Goal: Task Accomplishment & Management: Use online tool/utility

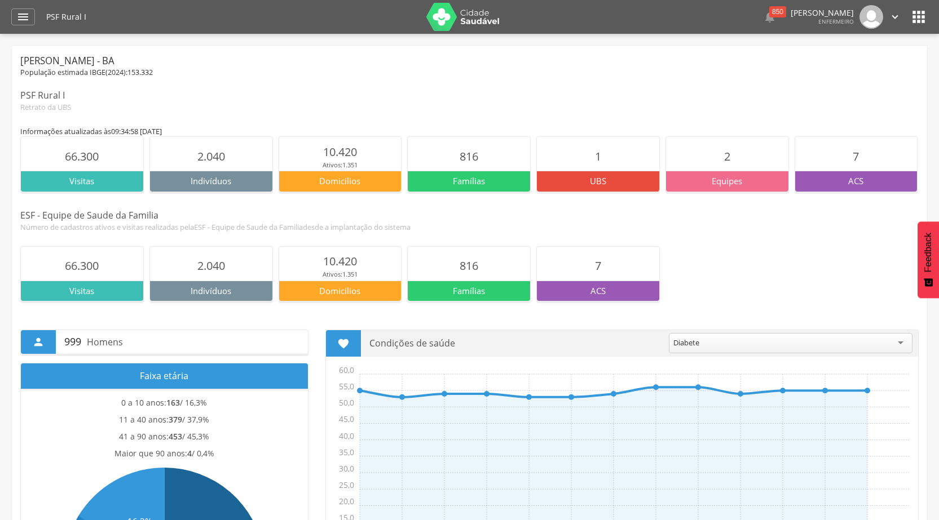
click at [206, 264] on span "2.040" at bounding box center [211, 265] width 28 height 15
click at [210, 288] on p "Indivíduos" at bounding box center [211, 291] width 122 height 12
click at [25, 17] on icon "" at bounding box center [23, 17] width 14 height 14
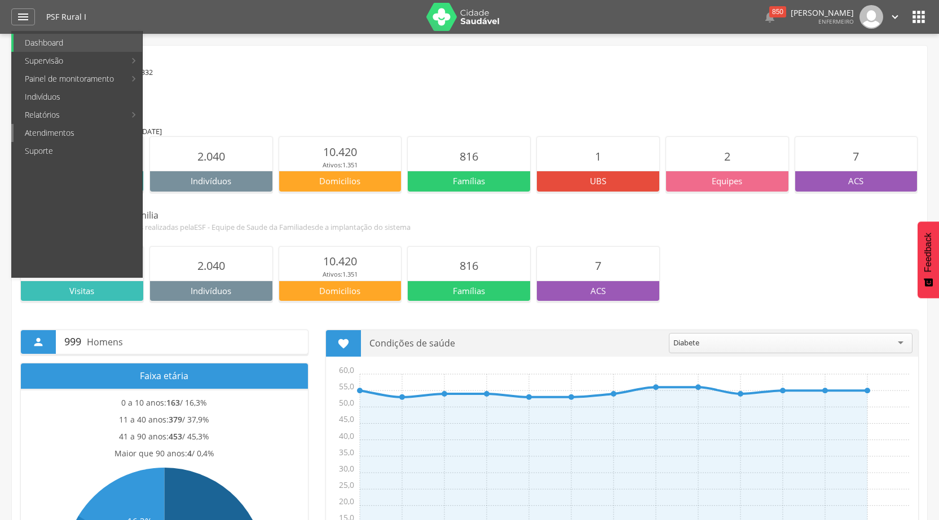
click at [67, 132] on link "Atendimentos" at bounding box center [78, 133] width 129 height 18
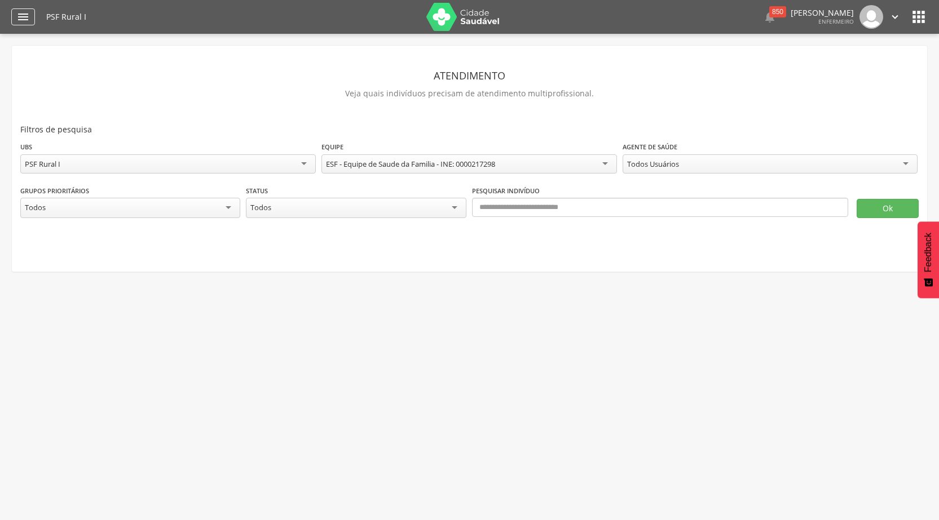
click at [25, 12] on icon "" at bounding box center [23, 17] width 14 height 14
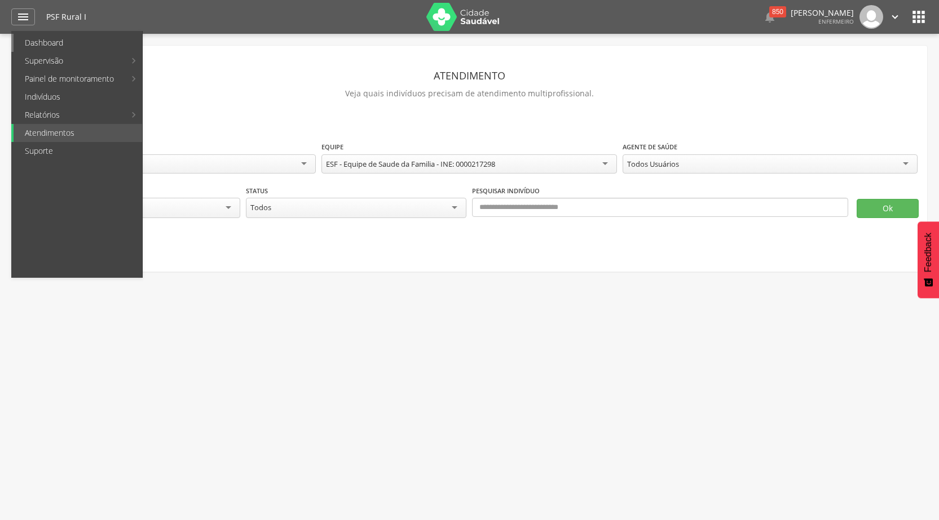
click at [60, 46] on link "Dashboard" at bounding box center [78, 43] width 129 height 18
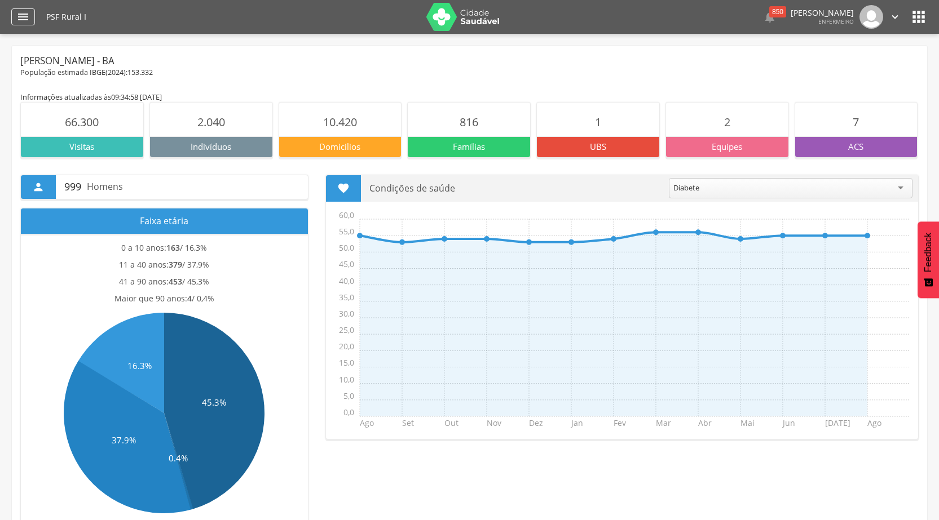
click at [23, 12] on icon "" at bounding box center [23, 17] width 14 height 14
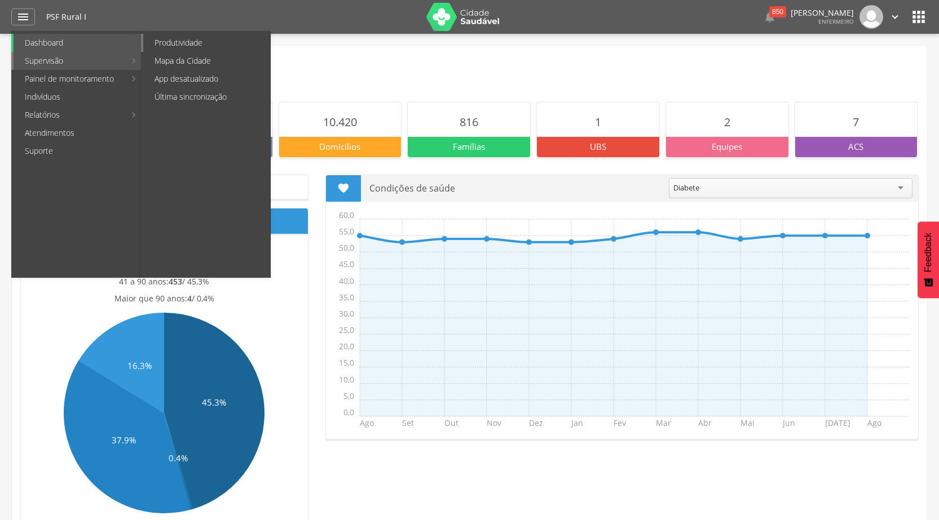
click at [182, 42] on link "Produtividade" at bounding box center [206, 43] width 127 height 18
type input "**********"
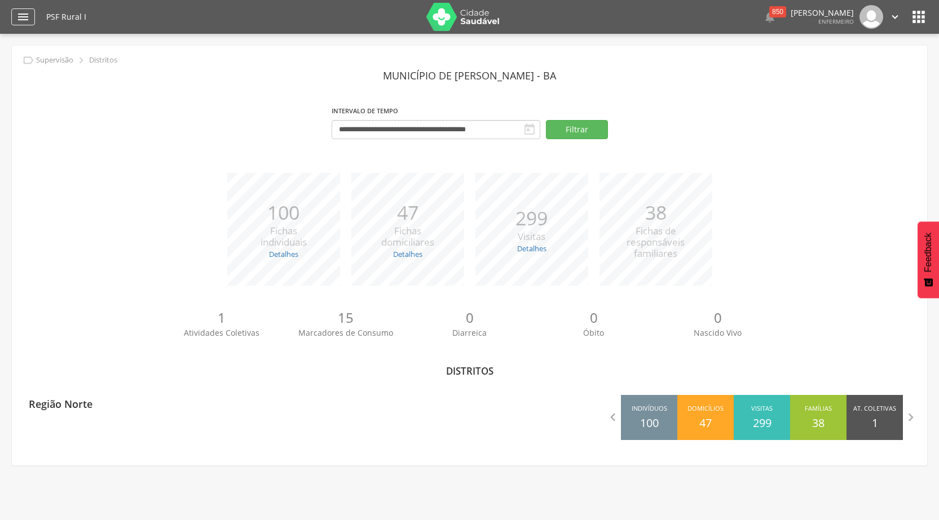
click at [23, 14] on icon "" at bounding box center [23, 17] width 14 height 14
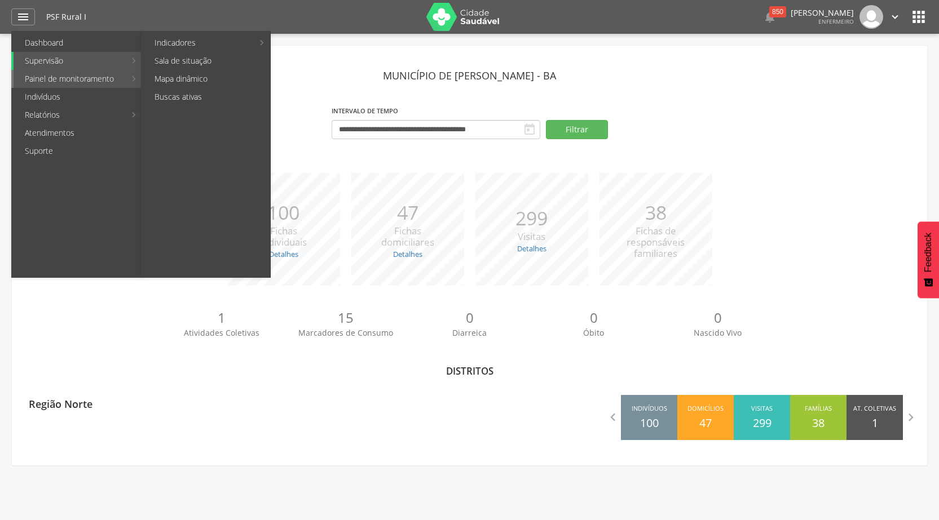
click at [72, 76] on link "Painel de monitoramento" at bounding box center [70, 79] width 112 height 18
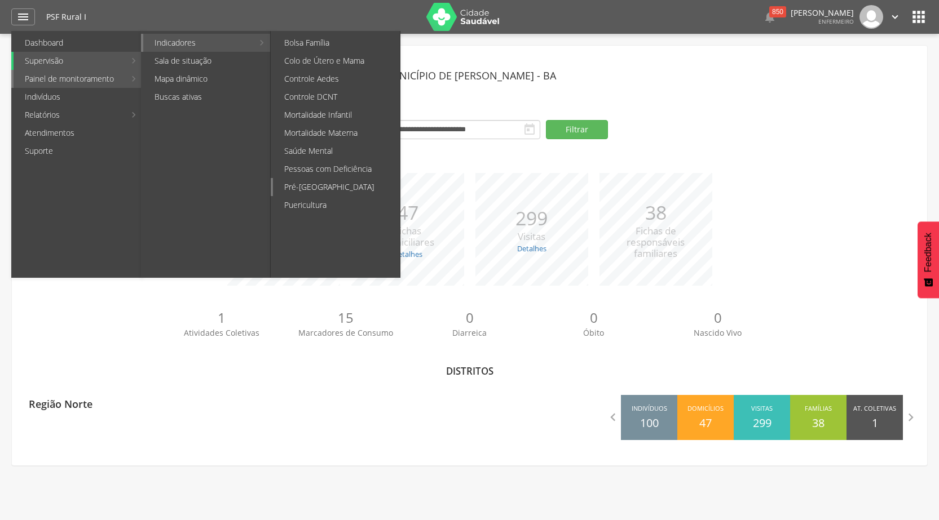
click at [342, 189] on link "Pré-[GEOGRAPHIC_DATA]" at bounding box center [336, 187] width 127 height 18
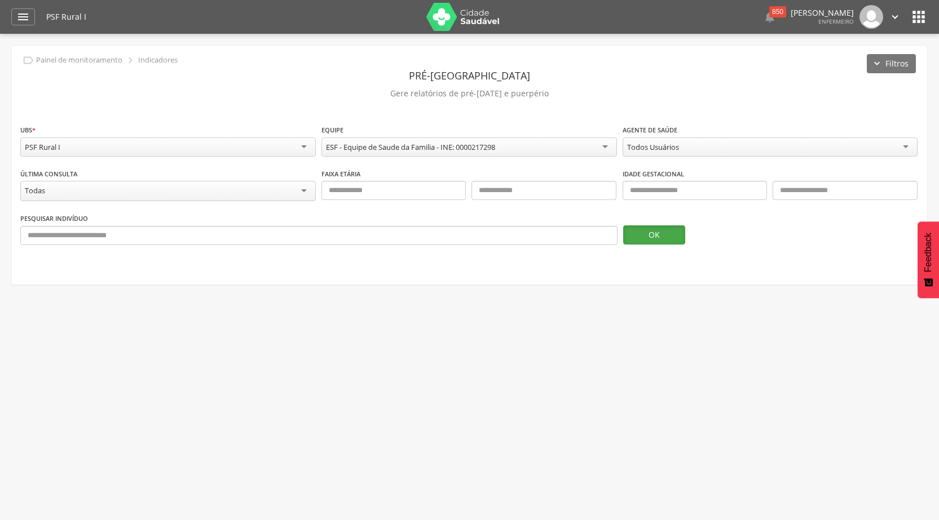
click at [656, 237] on button "OK" at bounding box center [654, 235] width 62 height 19
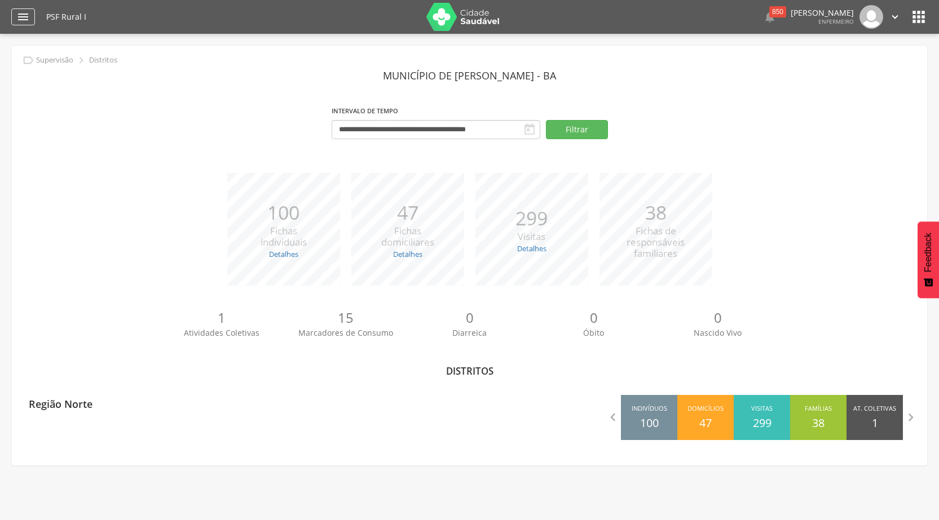
click at [25, 15] on icon "" at bounding box center [23, 17] width 14 height 14
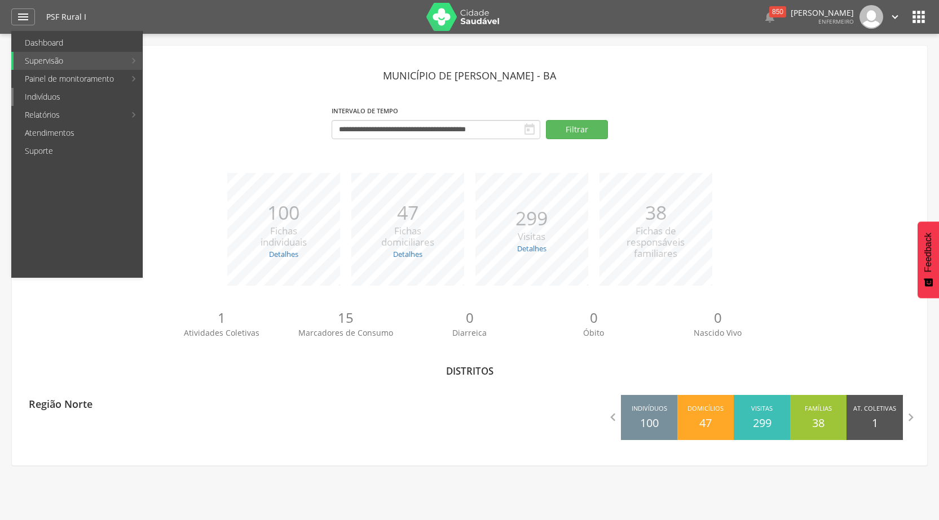
click at [79, 93] on link "Indivíduos" at bounding box center [78, 97] width 129 height 18
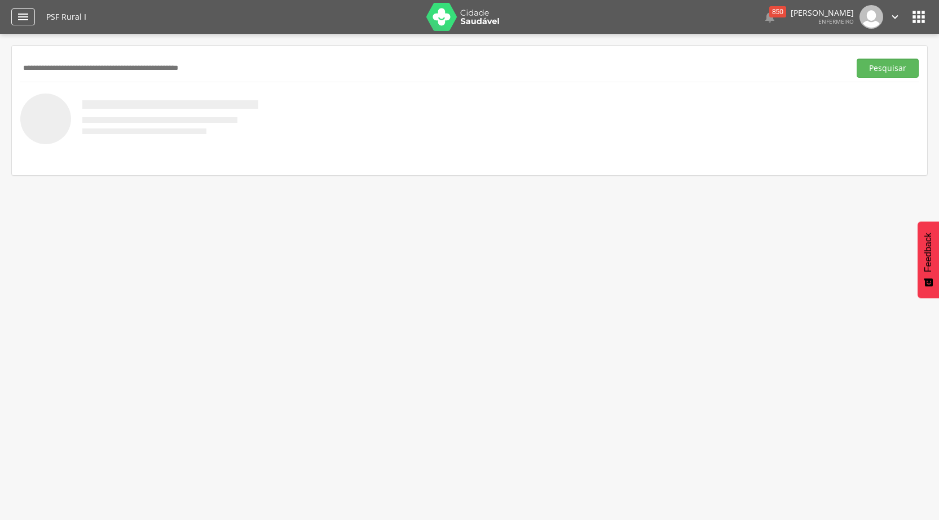
click at [23, 16] on icon "" at bounding box center [23, 17] width 14 height 14
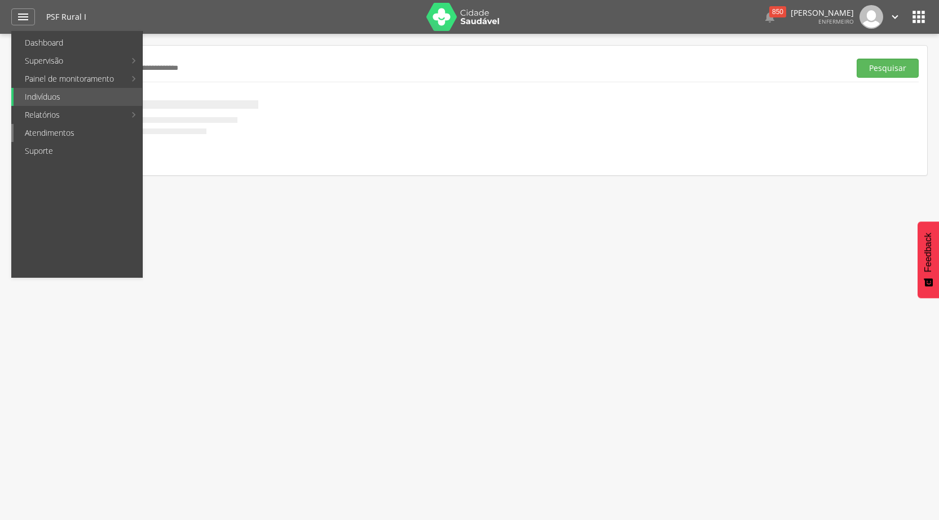
click at [84, 130] on link "Atendimentos" at bounding box center [78, 133] width 129 height 18
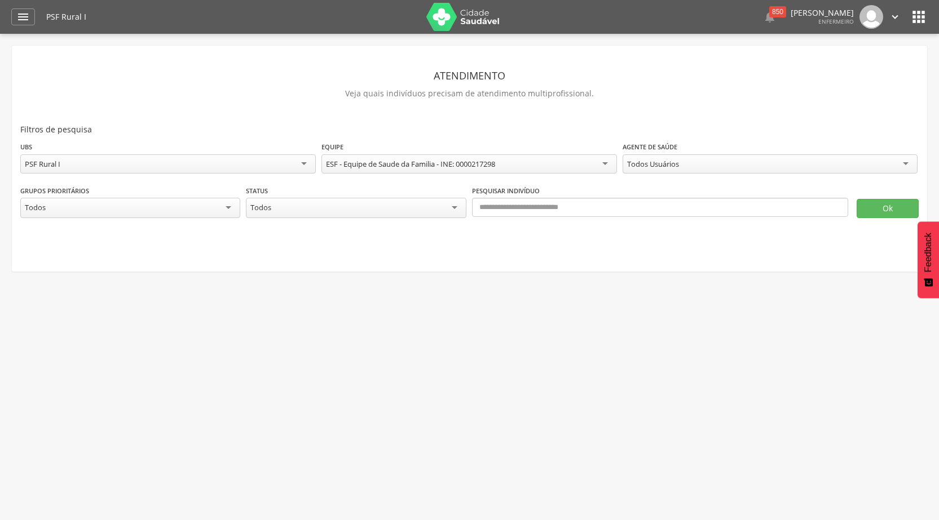
scroll to position [14, 0]
click at [905, 161] on div "Todos Usuários" at bounding box center [770, 164] width 295 height 19
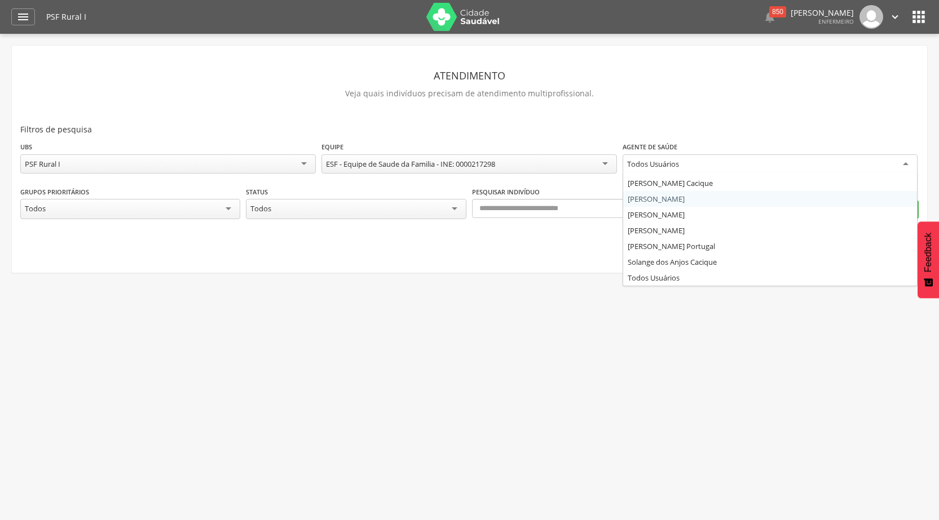
click at [228, 205] on div "Todos" at bounding box center [130, 209] width 220 height 20
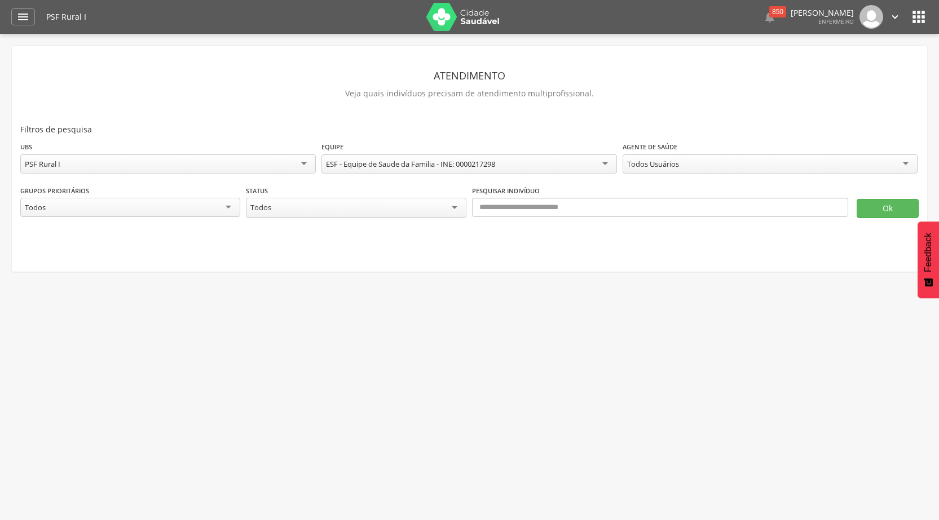
click at [228, 205] on div "Todos" at bounding box center [130, 207] width 220 height 19
click at [454, 208] on div "Todos" at bounding box center [356, 208] width 220 height 20
click at [454, 208] on div "Todos" at bounding box center [356, 207] width 220 height 19
click at [544, 252] on nav at bounding box center [469, 252] width 898 height 23
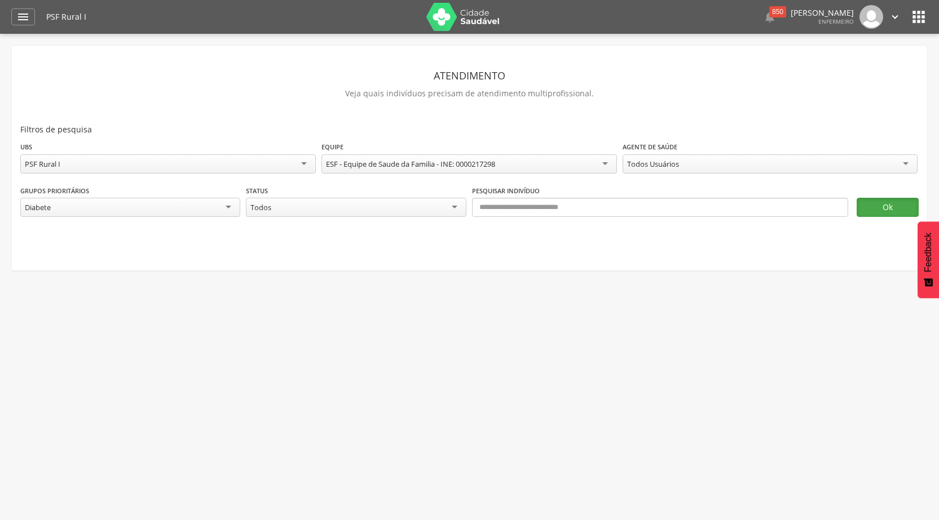
click at [875, 205] on button "Ok" at bounding box center [888, 207] width 62 height 19
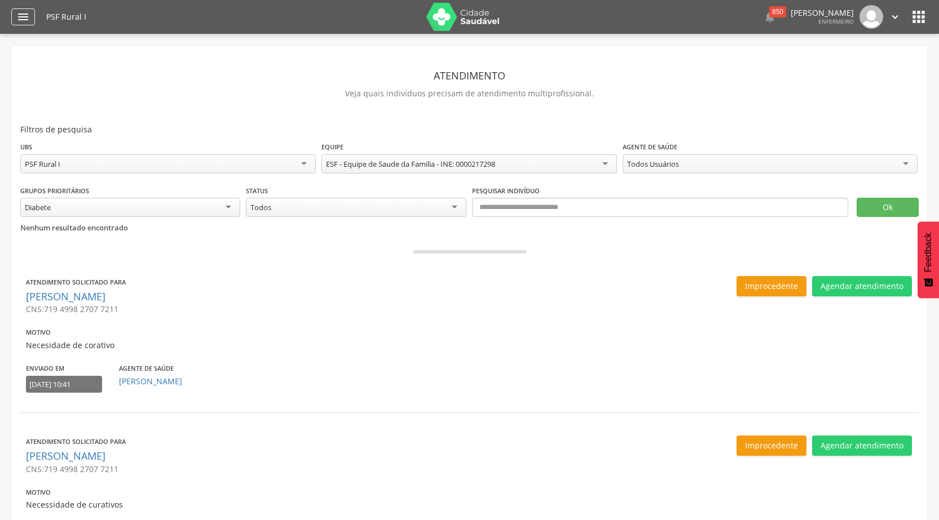
click at [24, 18] on icon "" at bounding box center [23, 17] width 14 height 14
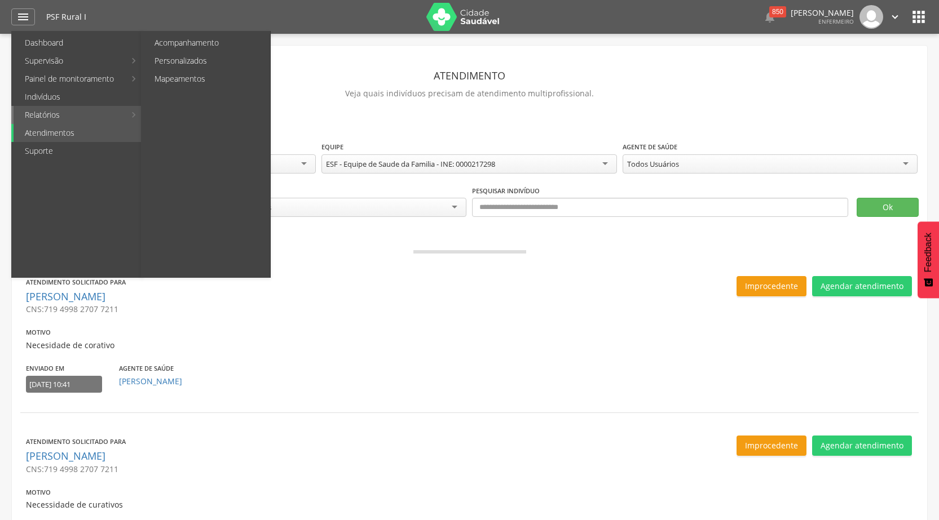
click at [47, 116] on link "Relatórios" at bounding box center [70, 115] width 112 height 18
click at [211, 59] on link "Personalizados" at bounding box center [206, 61] width 127 height 18
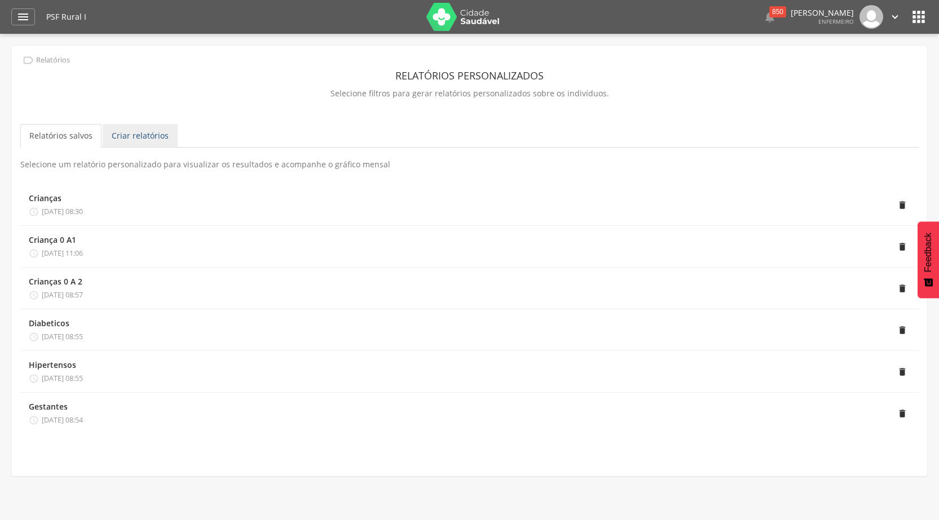
click at [136, 136] on link "Criar relatórios" at bounding box center [140, 136] width 75 height 24
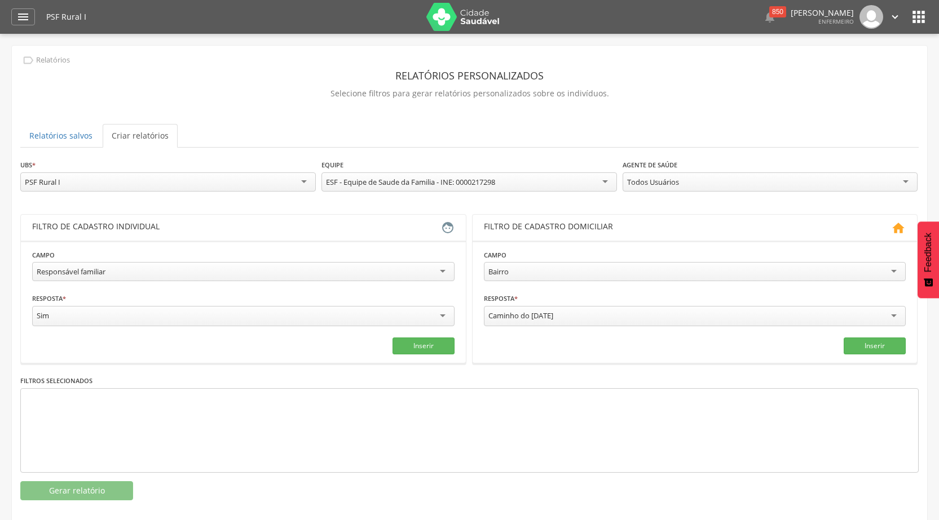
click at [442, 268] on div "Responsável familiar" at bounding box center [243, 271] width 422 height 19
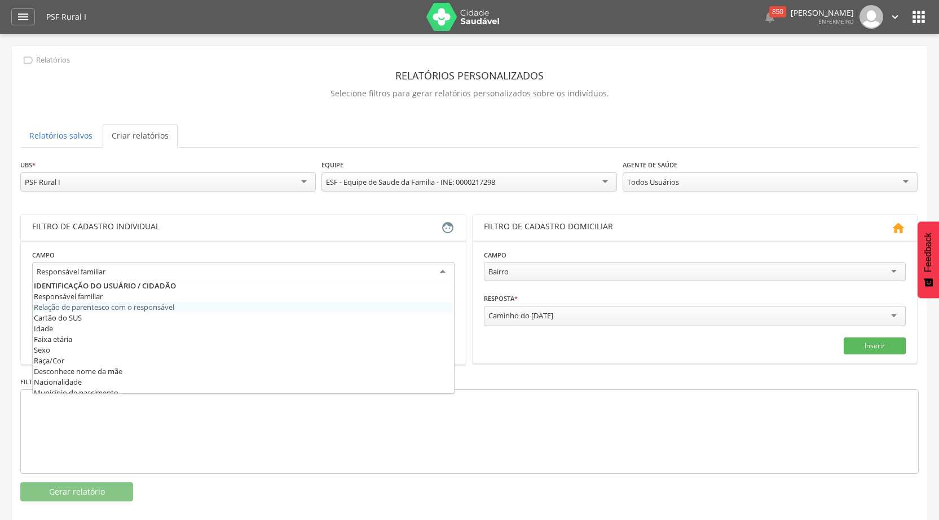
click at [540, 339] on div "Inserir" at bounding box center [695, 346] width 422 height 17
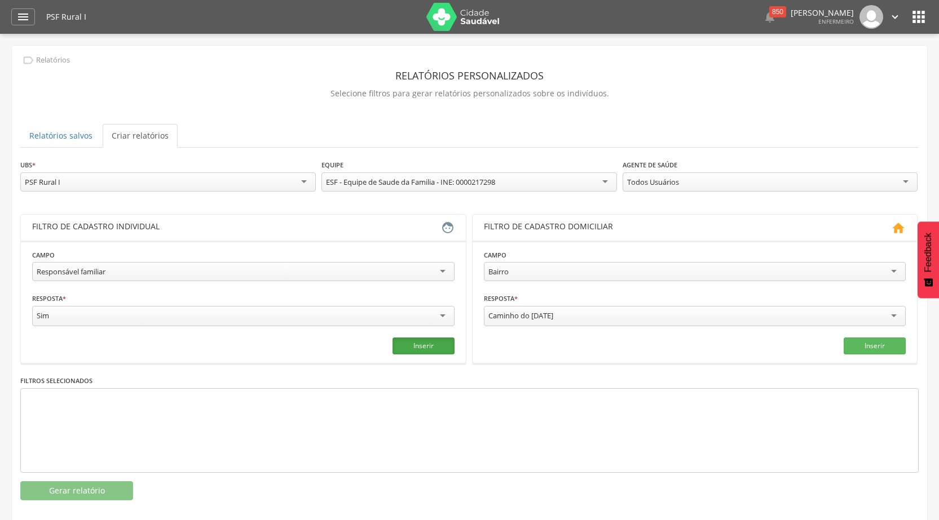
click at [421, 345] on button "Inserir" at bounding box center [423, 346] width 62 height 17
click at [93, 486] on button "Gerar relatório" at bounding box center [76, 491] width 113 height 19
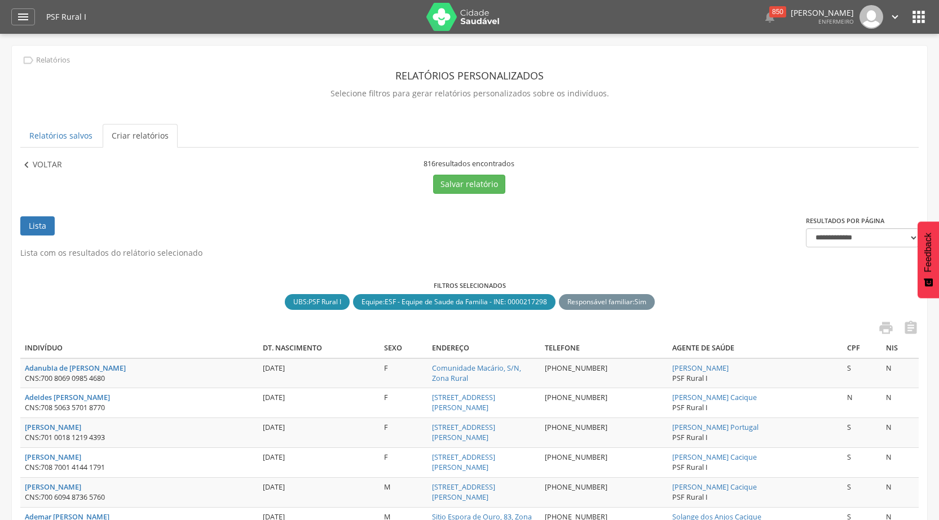
click at [43, 161] on p "Voltar" at bounding box center [47, 165] width 29 height 12
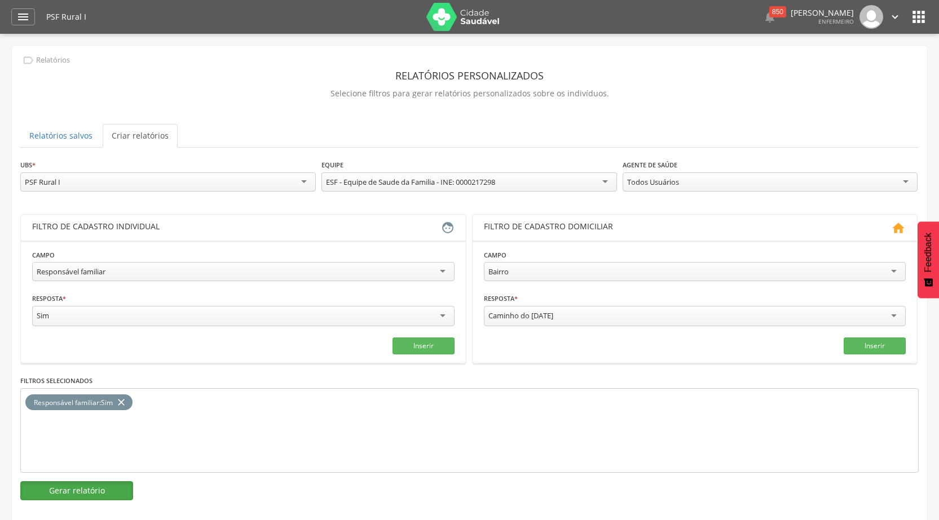
click at [107, 483] on button "Gerar relatório" at bounding box center [76, 491] width 113 height 19
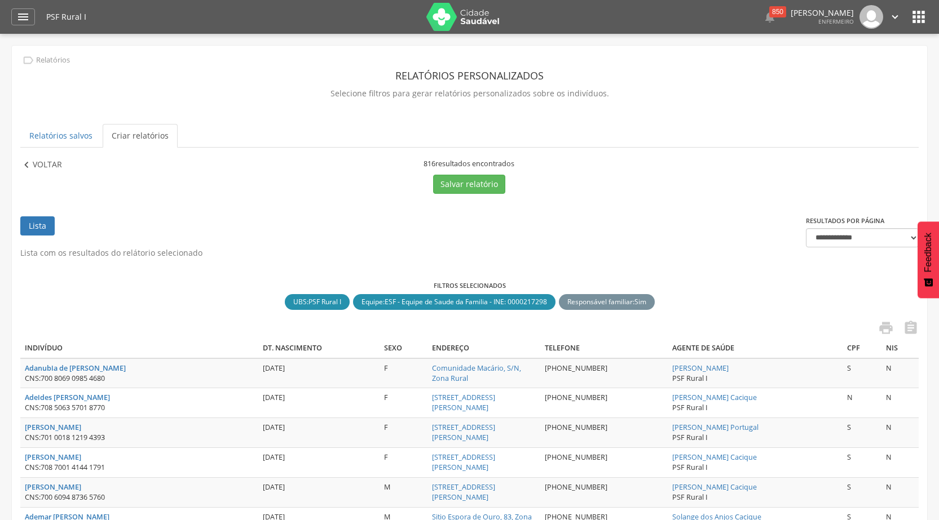
click at [38, 166] on p "Voltar" at bounding box center [47, 165] width 29 height 12
